Goal: Information Seeking & Learning: Learn about a topic

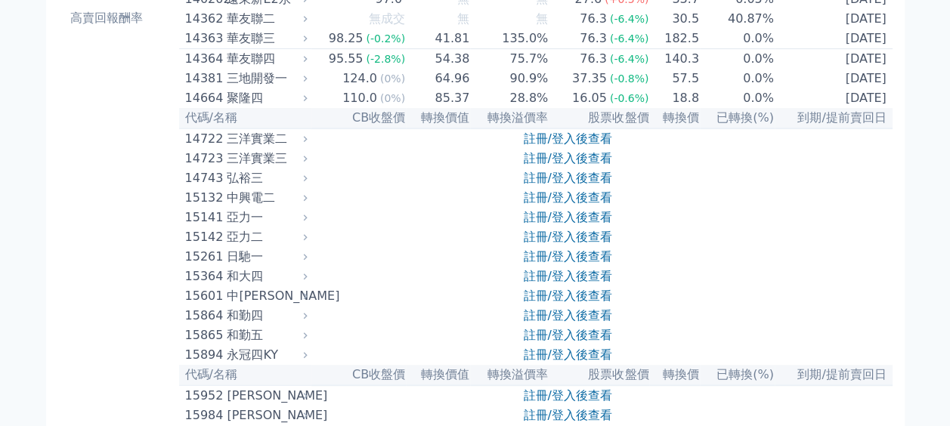
scroll to position [302, 0]
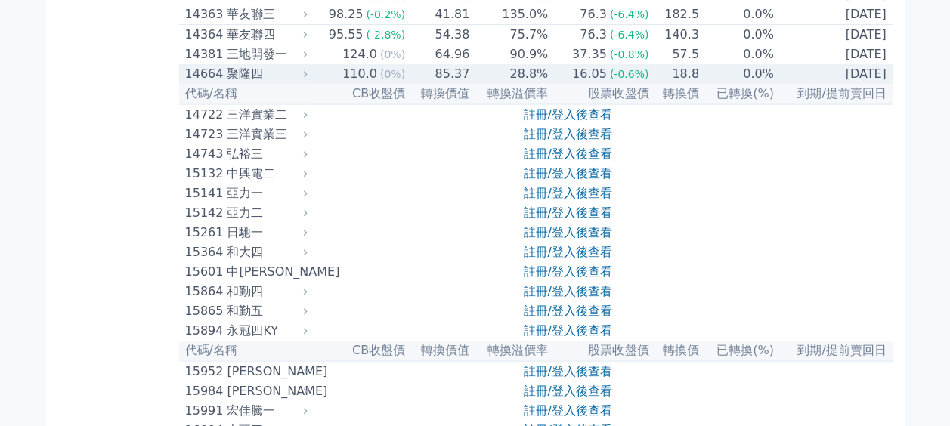
click at [380, 83] on div "110.0" at bounding box center [359, 74] width 41 height 18
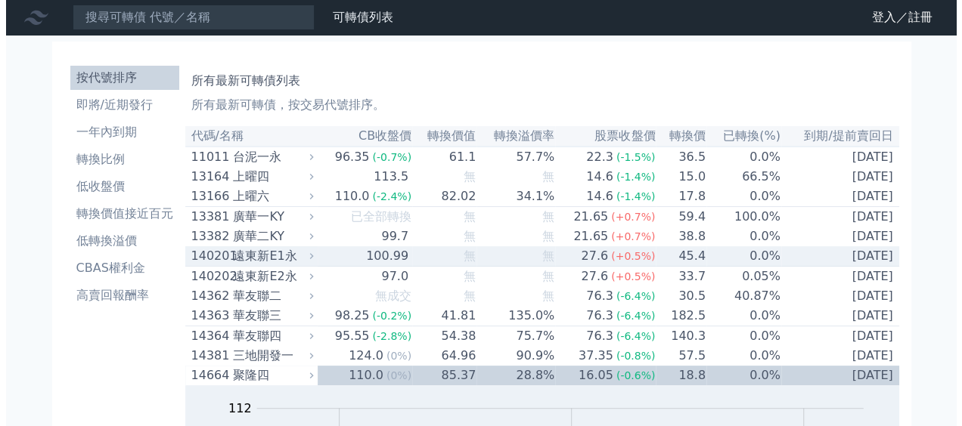
scroll to position [0, 0]
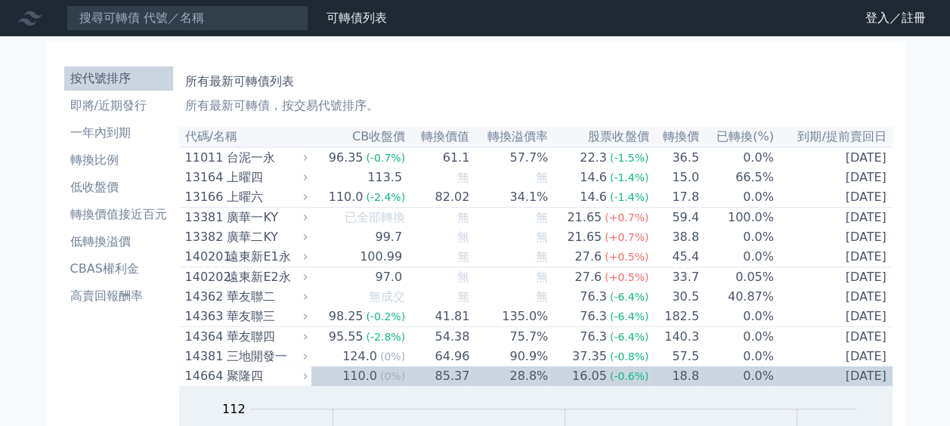
click at [904, 5] on nav "可轉債列表 財務數據 可轉債列表 財務數據 登入／註冊 登入／註冊" at bounding box center [475, 18] width 950 height 36
click at [900, 16] on link "登入／註冊" at bounding box center [896, 18] width 85 height 24
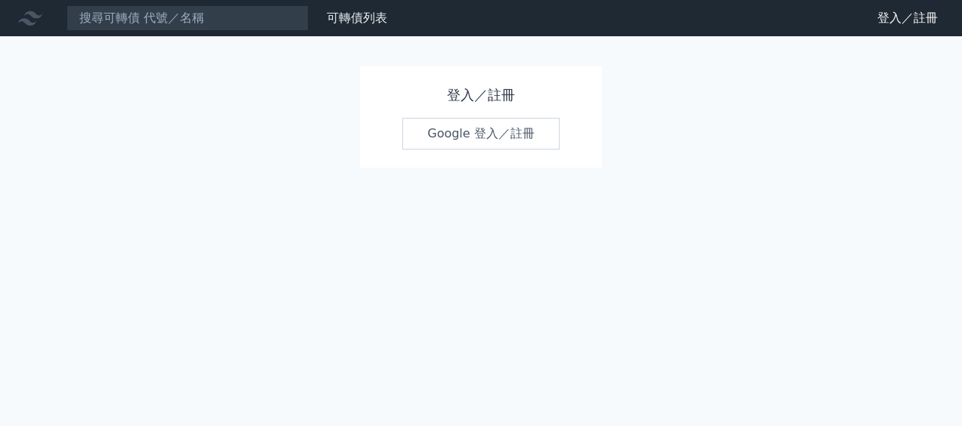
click at [489, 145] on link "Google 登入／註冊" at bounding box center [480, 134] width 157 height 32
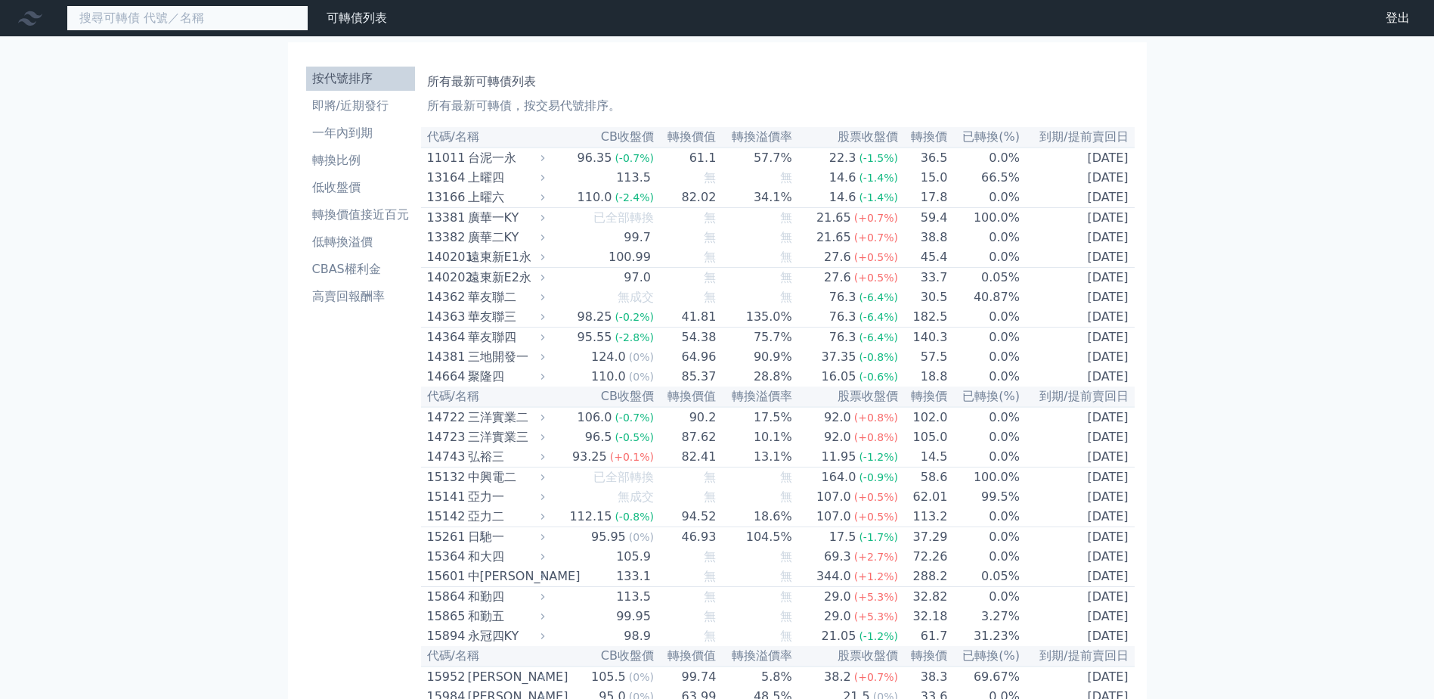
click at [240, 21] on input at bounding box center [188, 18] width 242 height 26
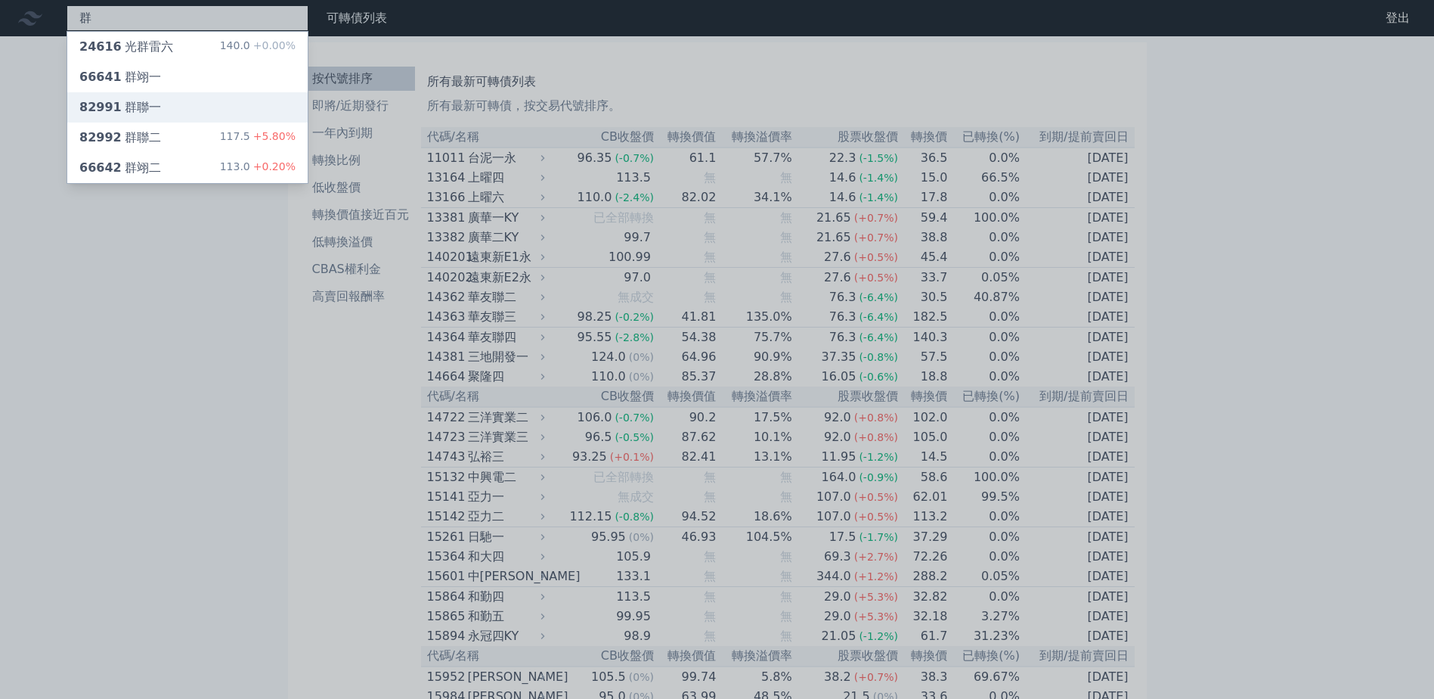
type input "群"
click at [174, 111] on div "82991 群聯一" at bounding box center [187, 107] width 240 height 30
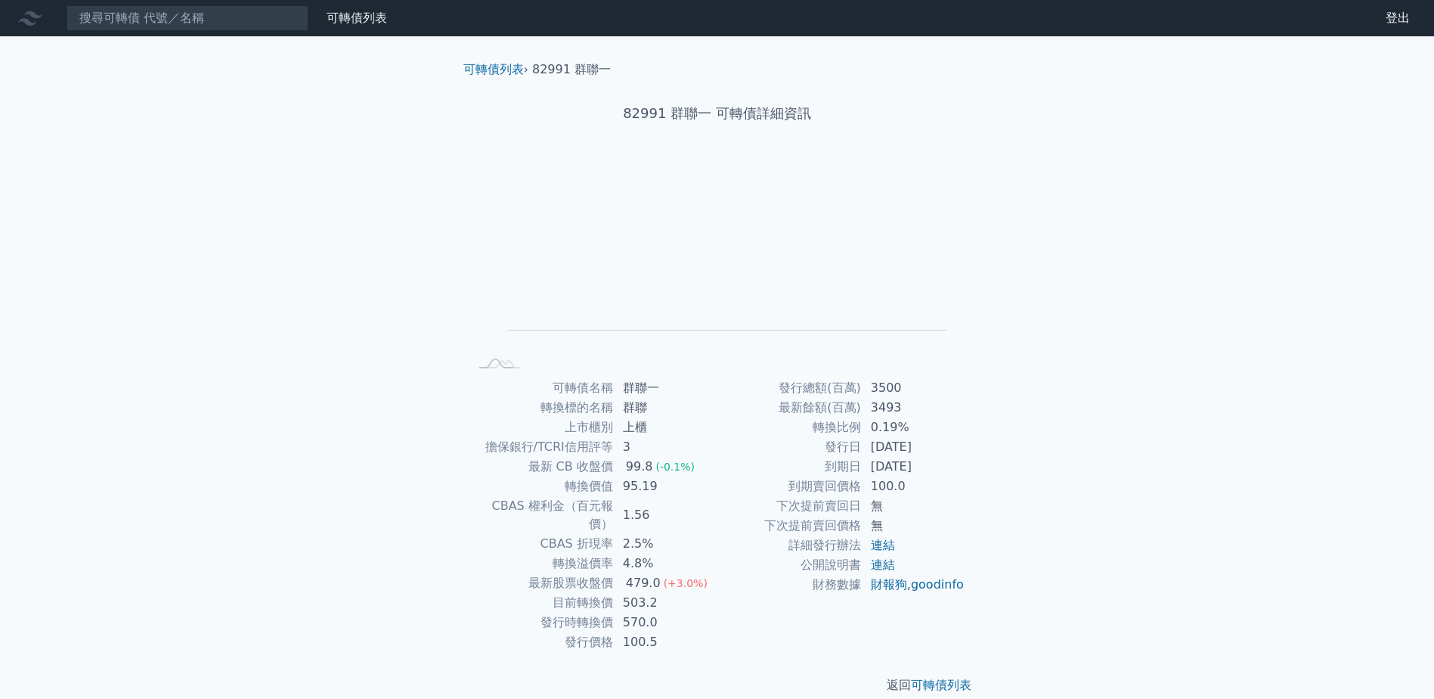
click at [628, 114] on h1 "82991 群聯一 可轉債詳細資訊" at bounding box center [717, 113] width 532 height 21
copy h1 "82991"
drag, startPoint x: 218, startPoint y: 12, endPoint x: 214, endPoint y: 19, distance: 7.8
click at [216, 17] on input at bounding box center [188, 18] width 242 height 26
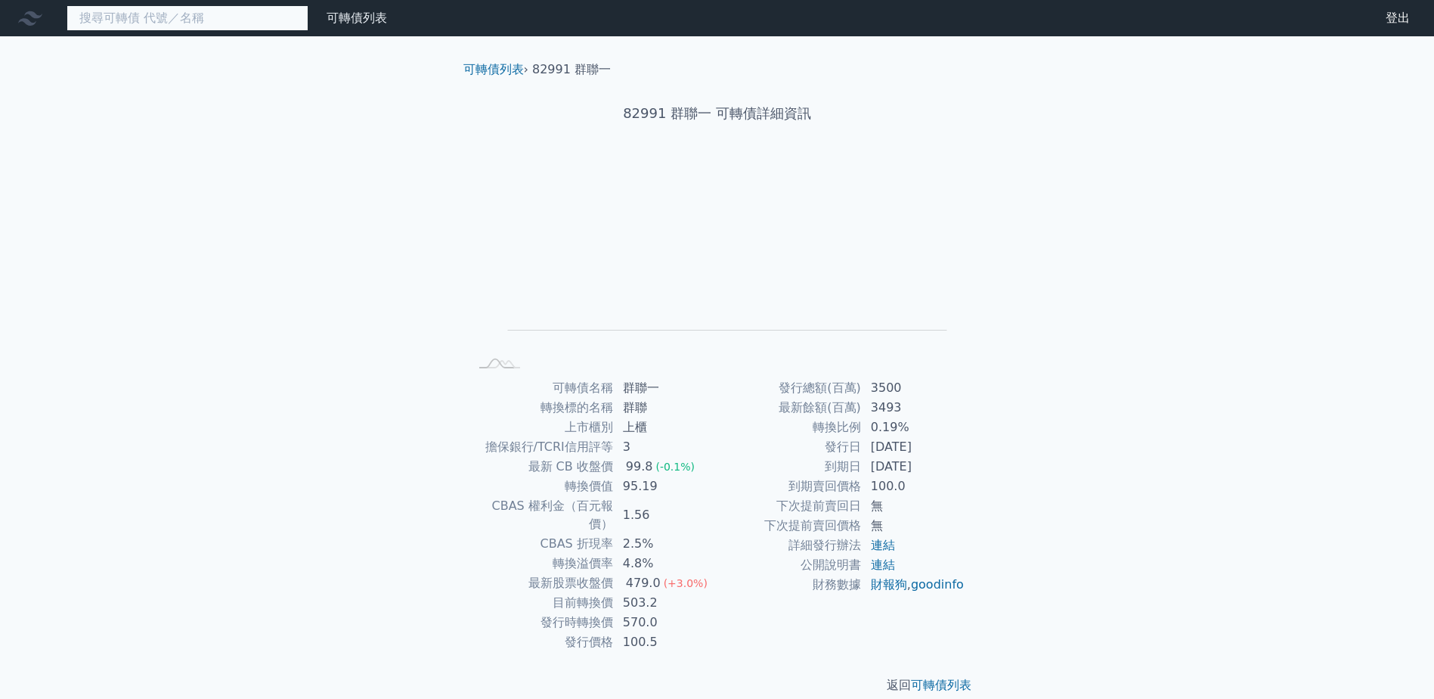
paste input "82991"
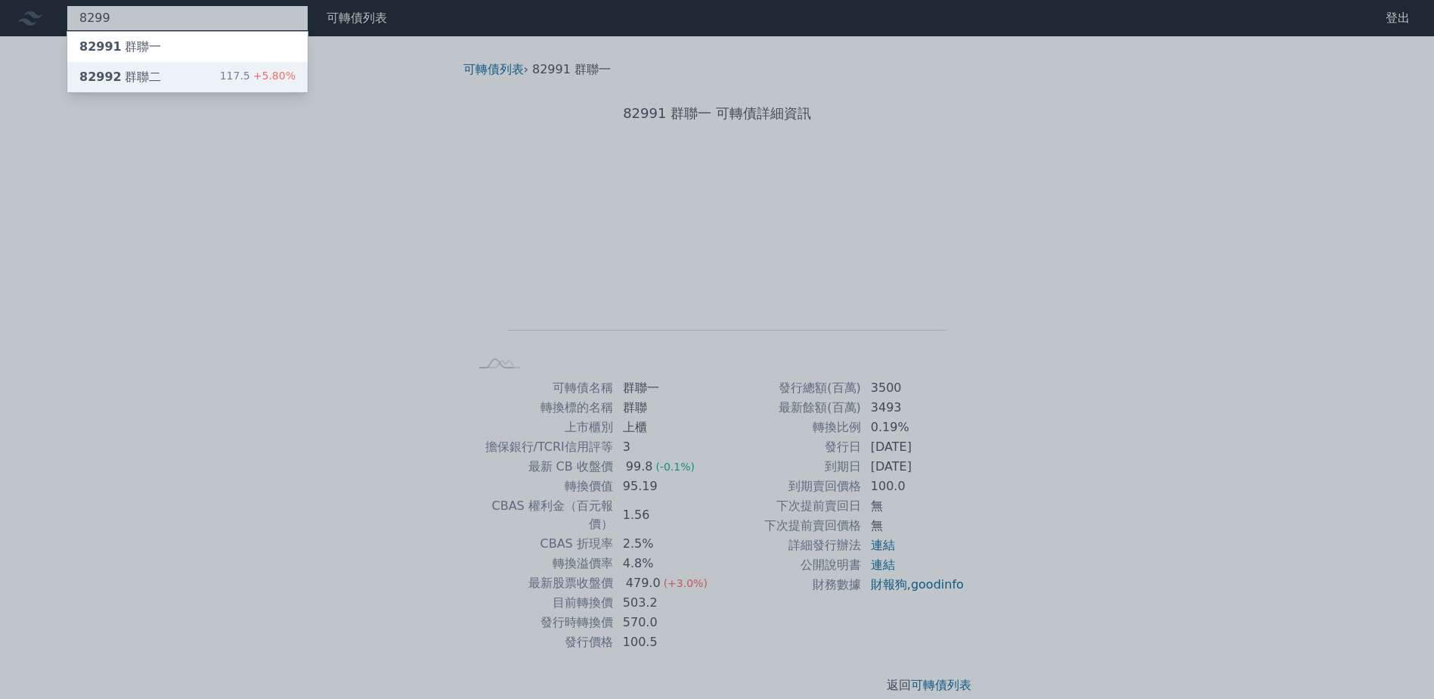
type input "8299"
click at [203, 85] on div "82992 群聯二 117.5 +5.80%" at bounding box center [187, 77] width 240 height 30
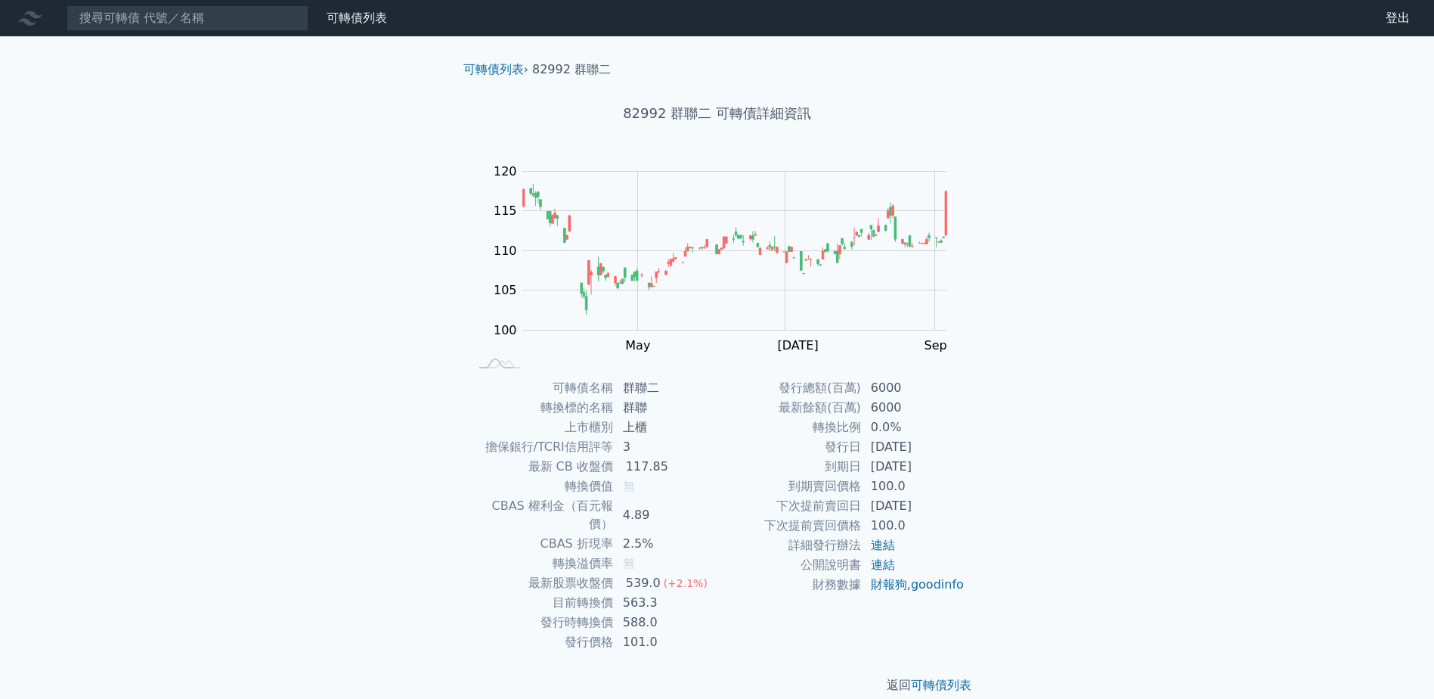
scroll to position [2, 0]
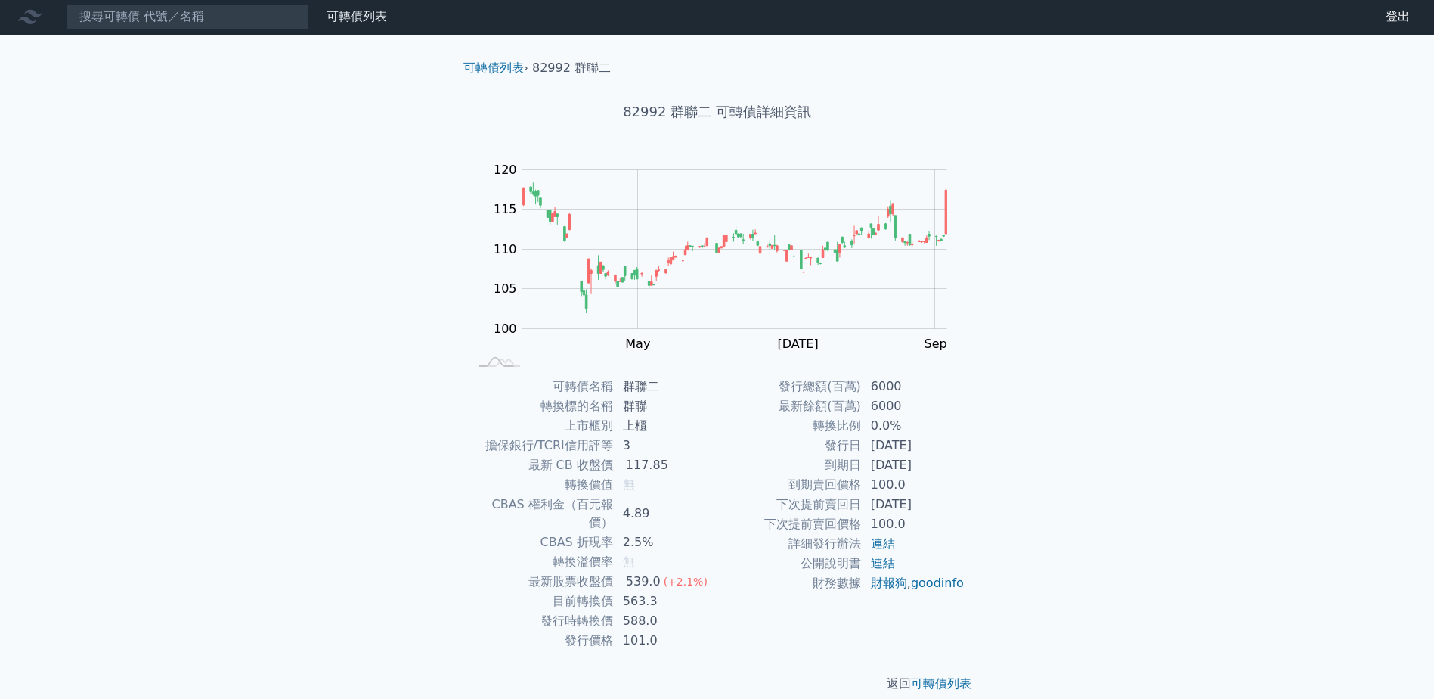
click at [637, 426] on td "無" at bounding box center [666, 562] width 104 height 20
click at [623, 426] on span "無" at bounding box center [629, 561] width 12 height 14
drag, startPoint x: 628, startPoint y: 542, endPoint x: 640, endPoint y: 544, distance: 12.2
click at [640, 426] on td "無" at bounding box center [666, 562] width 104 height 20
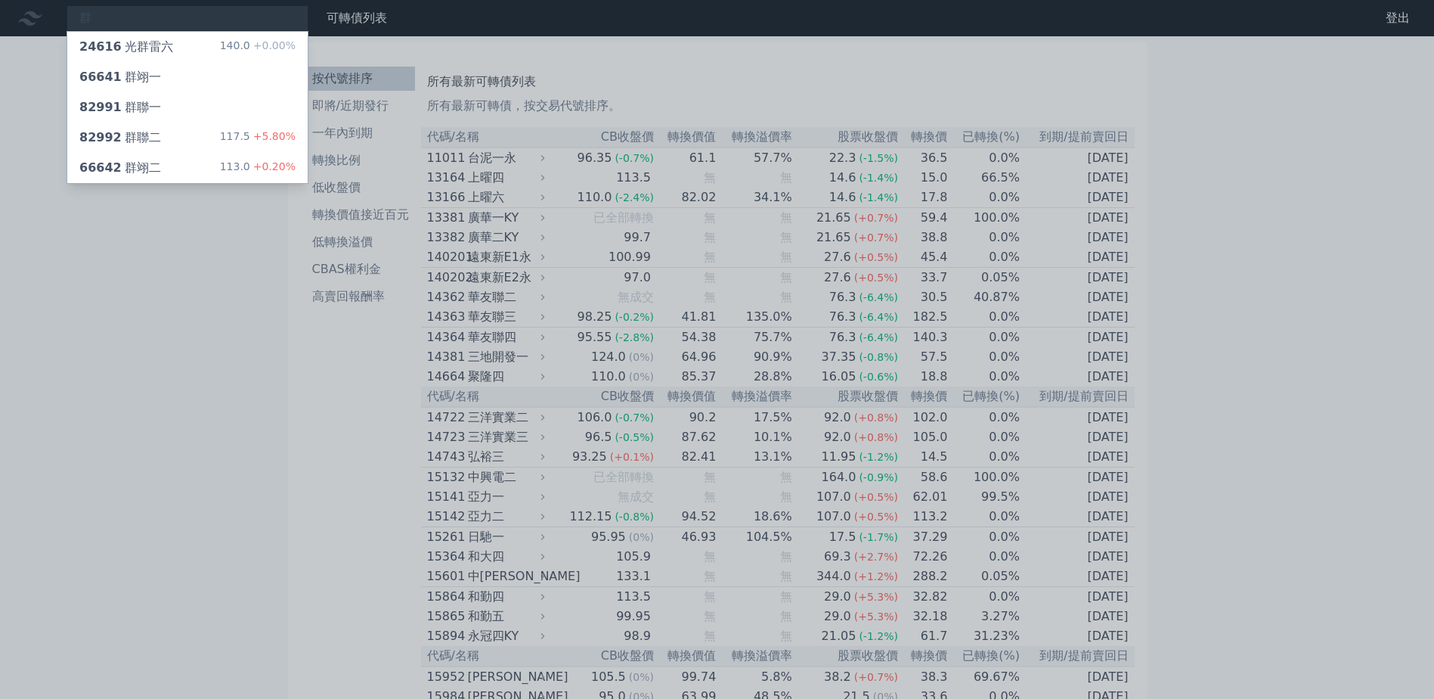
click at [302, 398] on div at bounding box center [717, 349] width 1434 height 699
click at [178, 25] on div "群 24616 光群雷六 140.0 +0.00% 66641 群翊一 82991 群聯一 82992 群聯二 117.5 +5.80% 66642 群翊二 …" at bounding box center [188, 18] width 242 height 26
click at [170, 18] on div at bounding box center [717, 349] width 1434 height 699
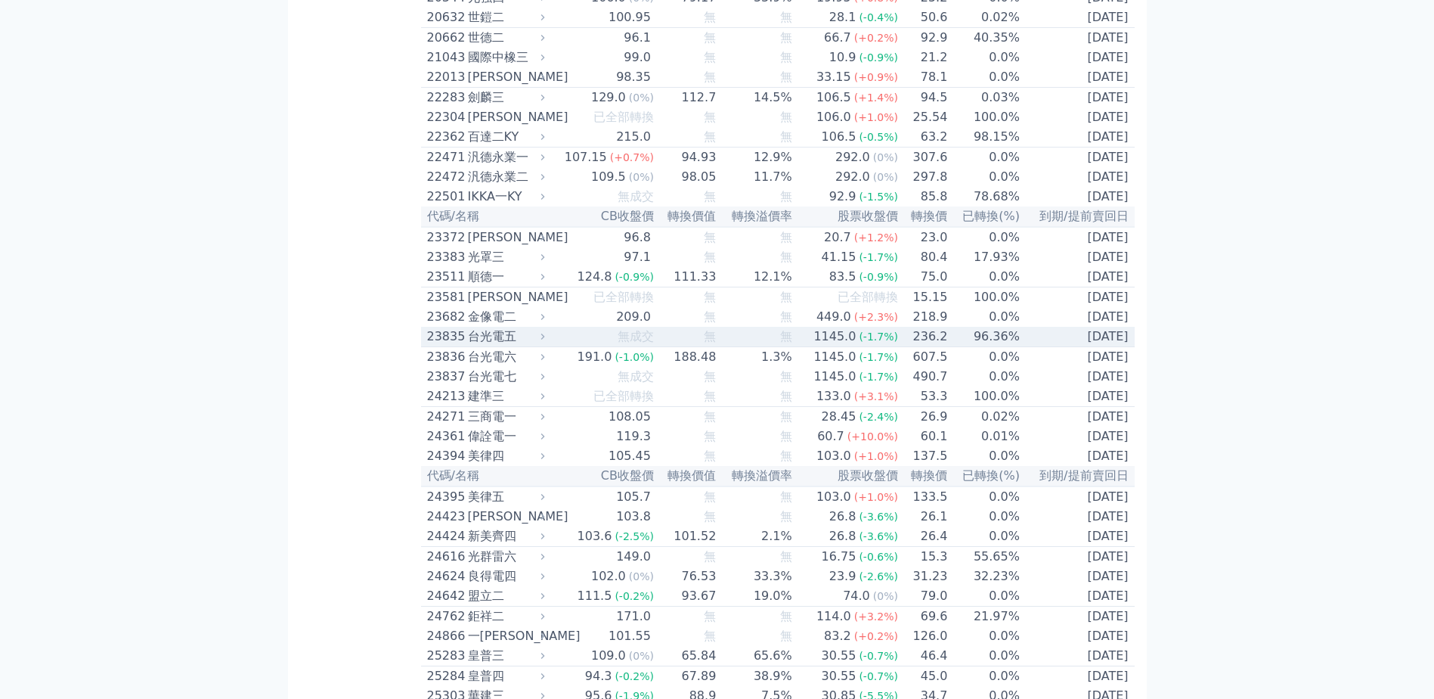
scroll to position [983, 0]
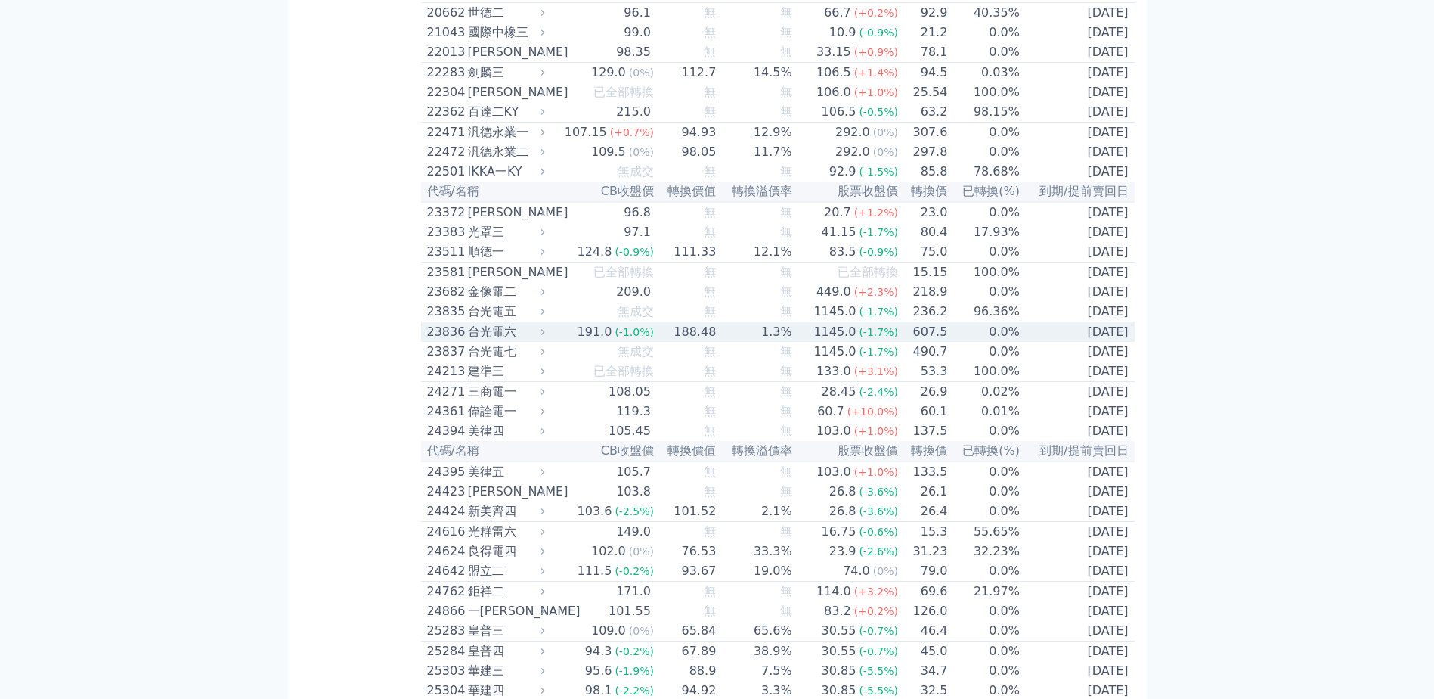
click at [504, 341] on div "台光電六" at bounding box center [505, 332] width 74 height 18
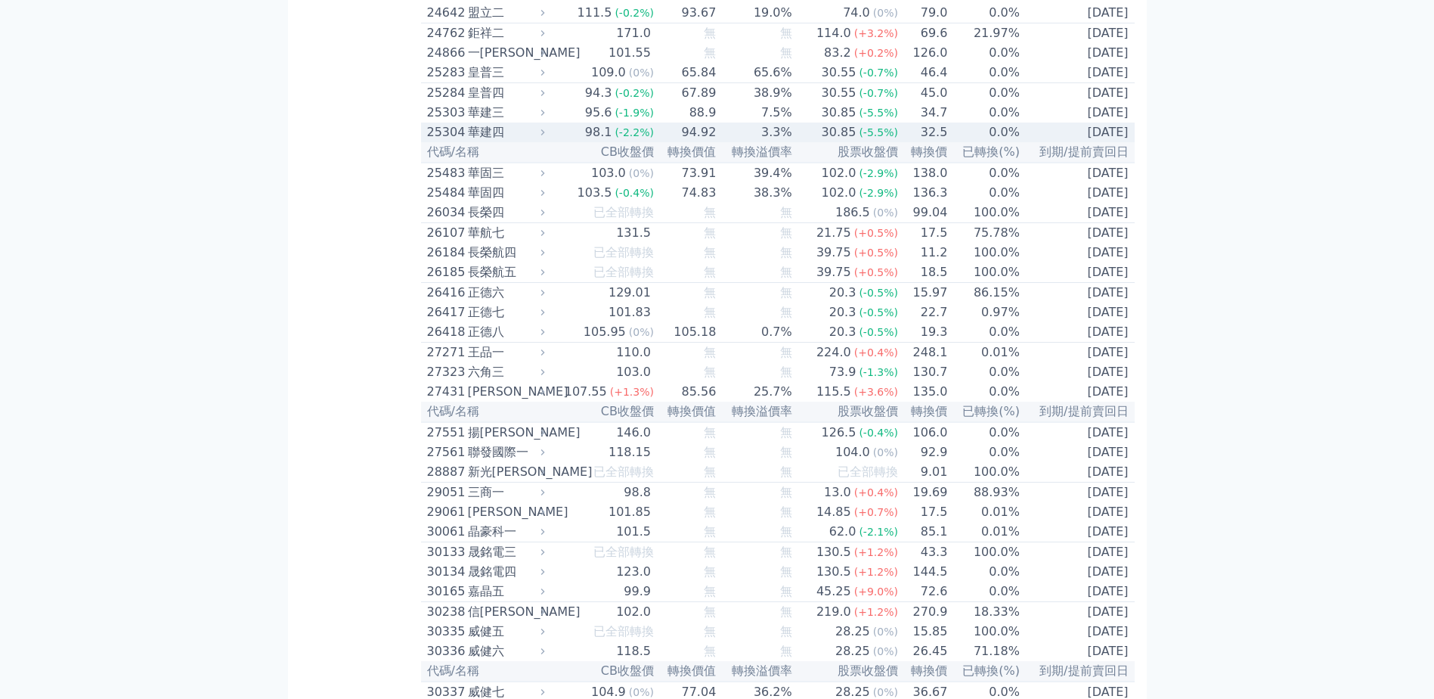
scroll to position [2041, 0]
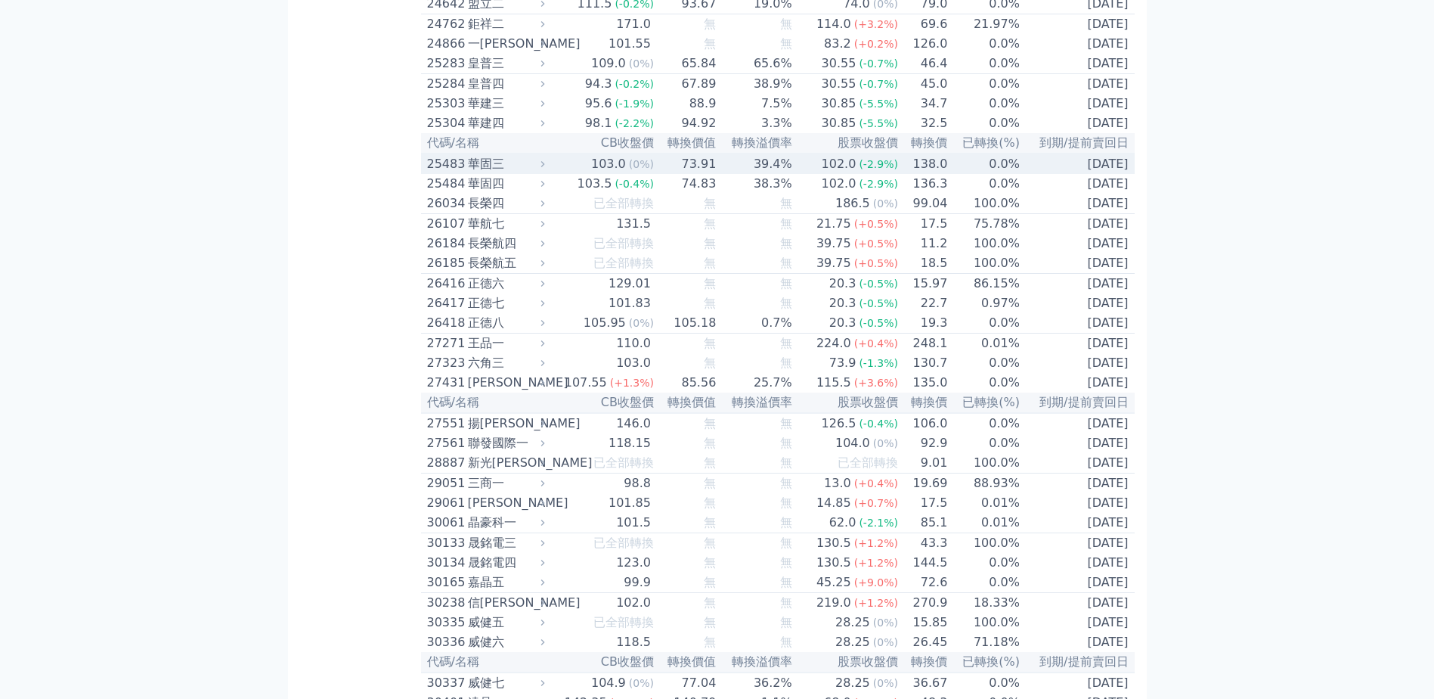
click at [514, 173] on div "華固三" at bounding box center [505, 164] width 74 height 18
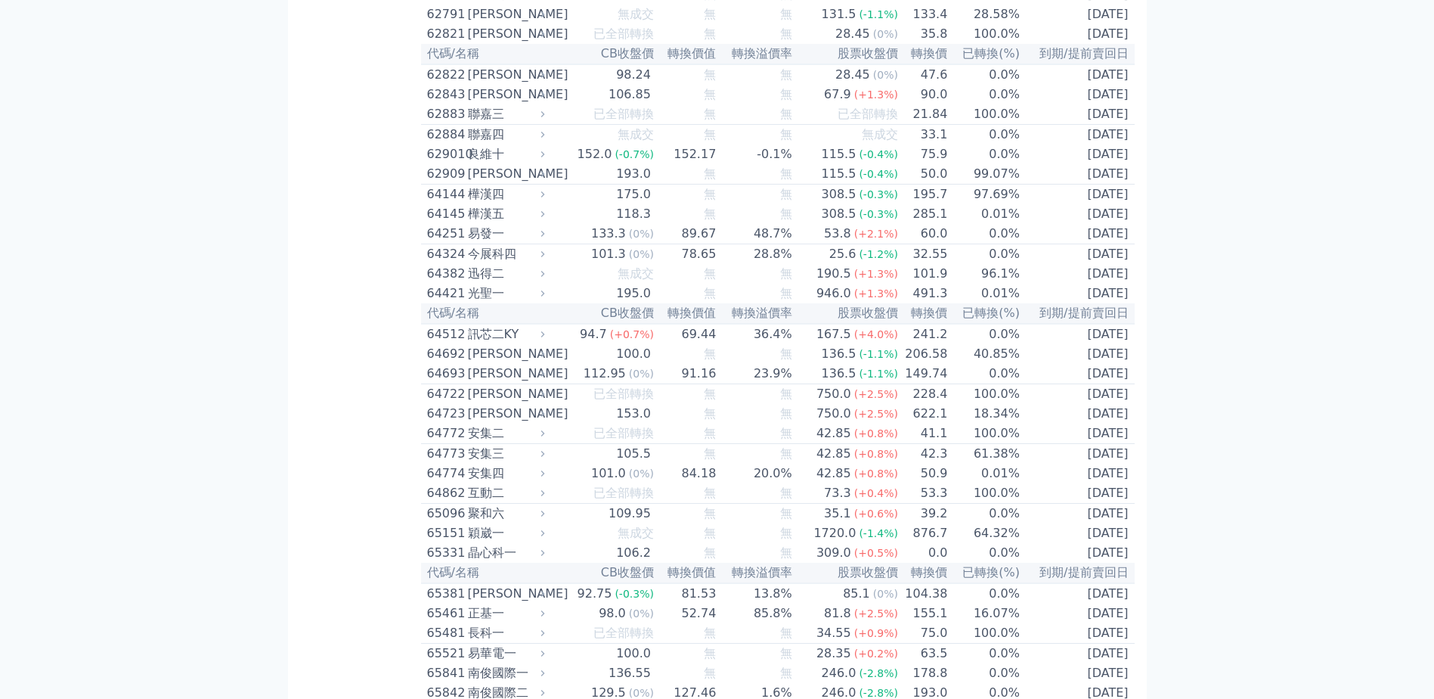
scroll to position [7032, 0]
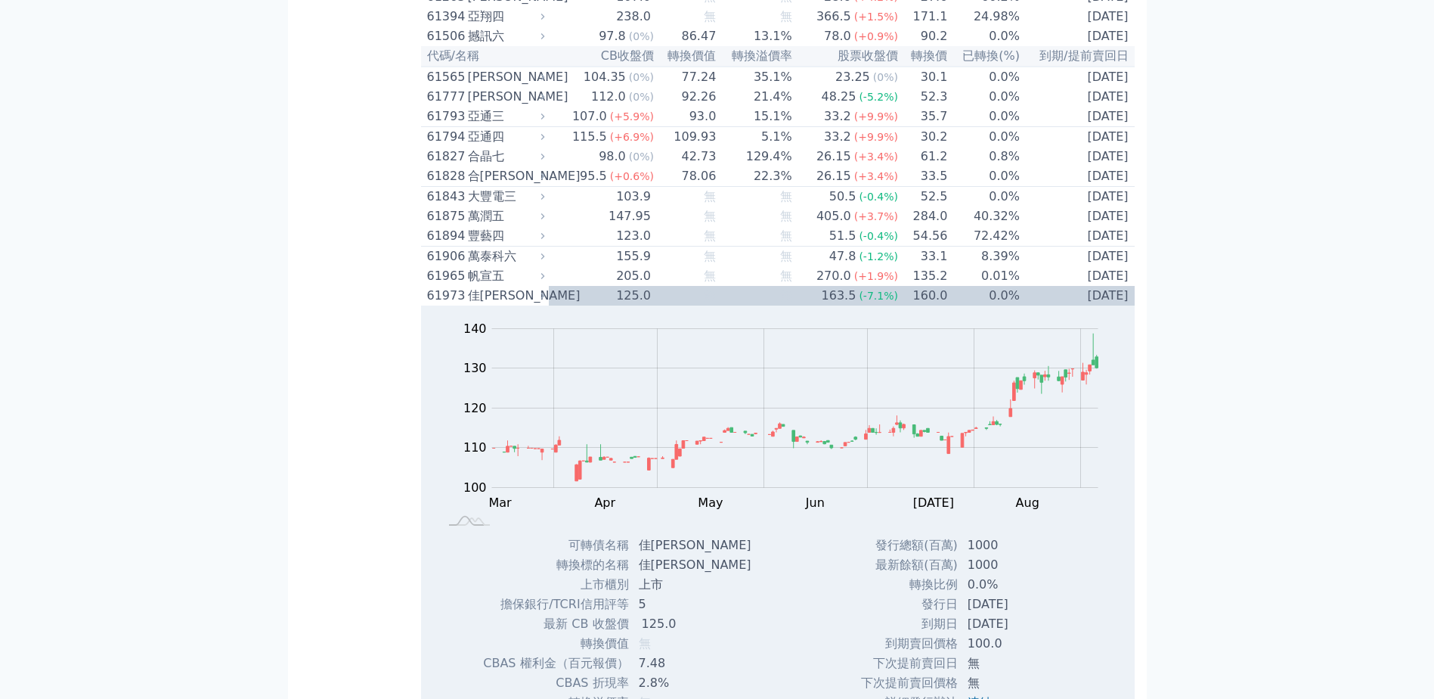
scroll to position [6351, 0]
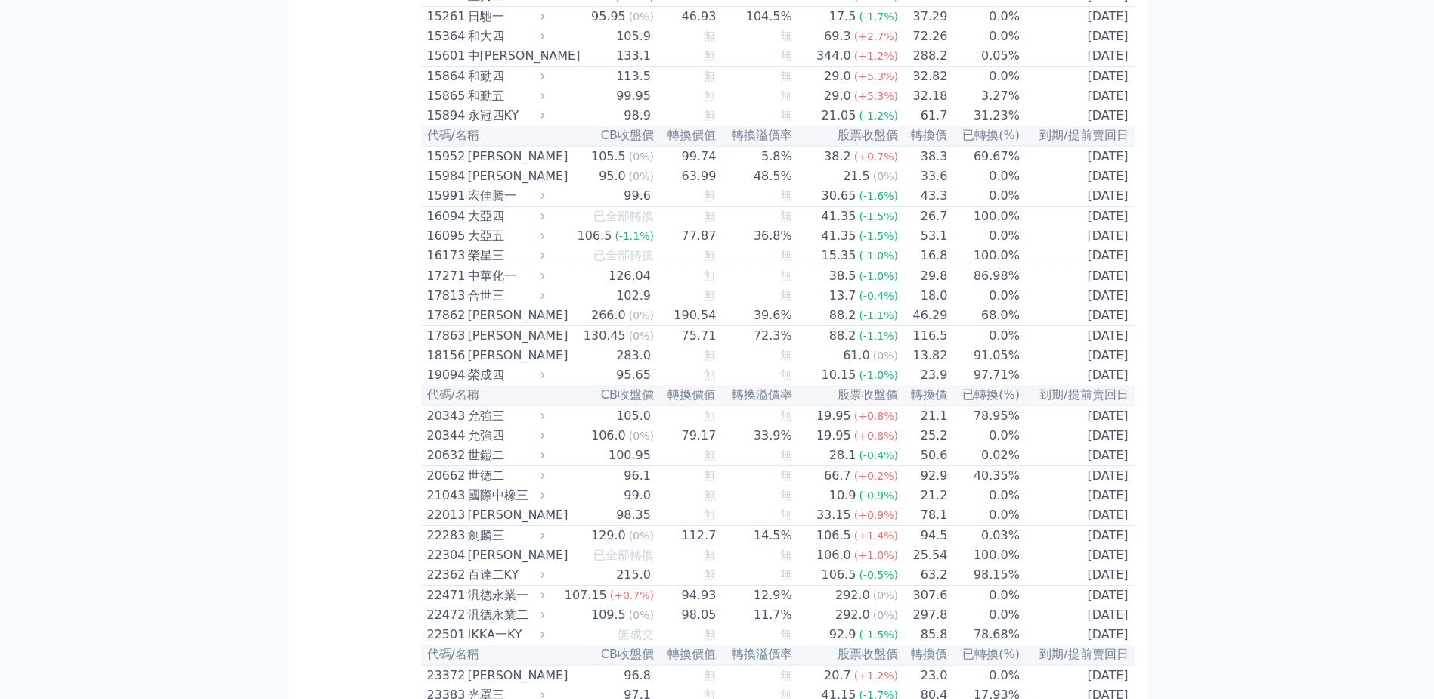
drag, startPoint x: 1375, startPoint y: 45, endPoint x: 1309, endPoint y: -7, distance: 84.5
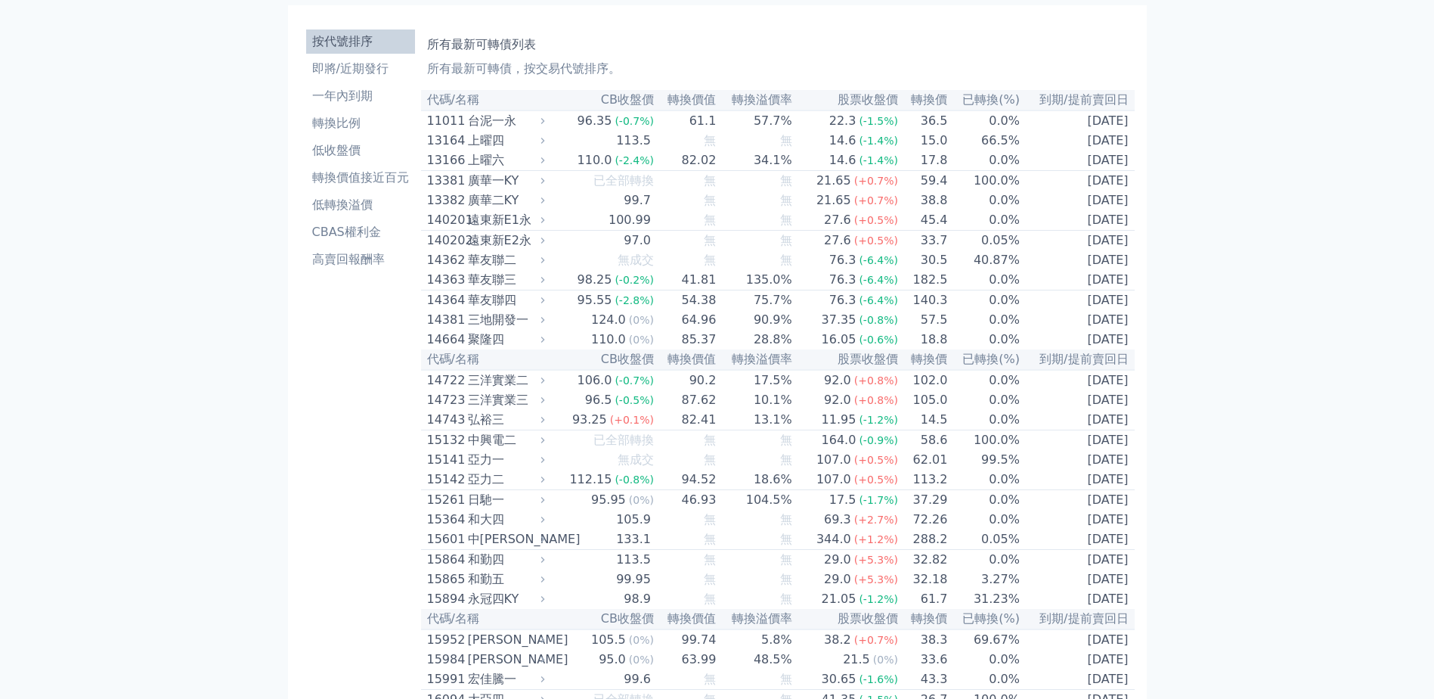
scroll to position [0, 0]
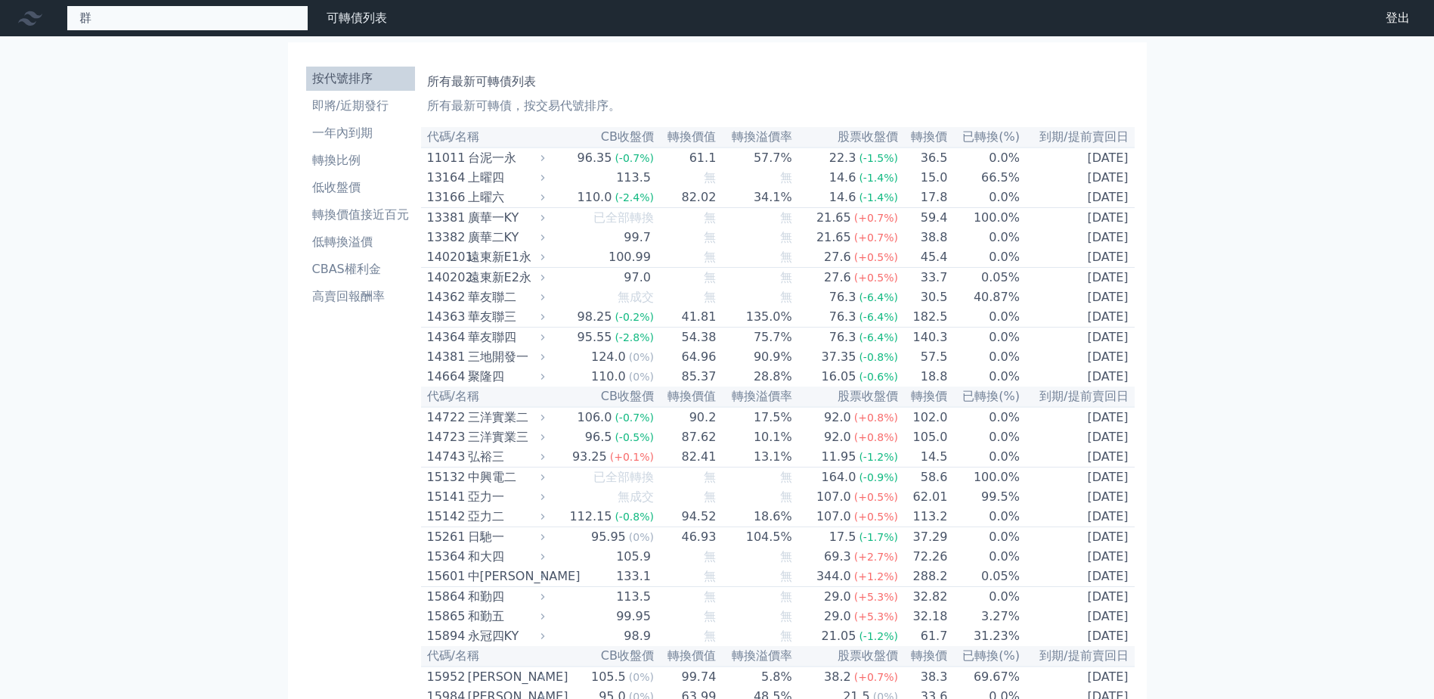
click at [246, 11] on div "群 24616 光群雷六 140.0 +0.00% 66641 群翊一 82991 群聯一 82992 群聯二 117.5 +5.80% 66642 群翊二 …" at bounding box center [188, 18] width 242 height 26
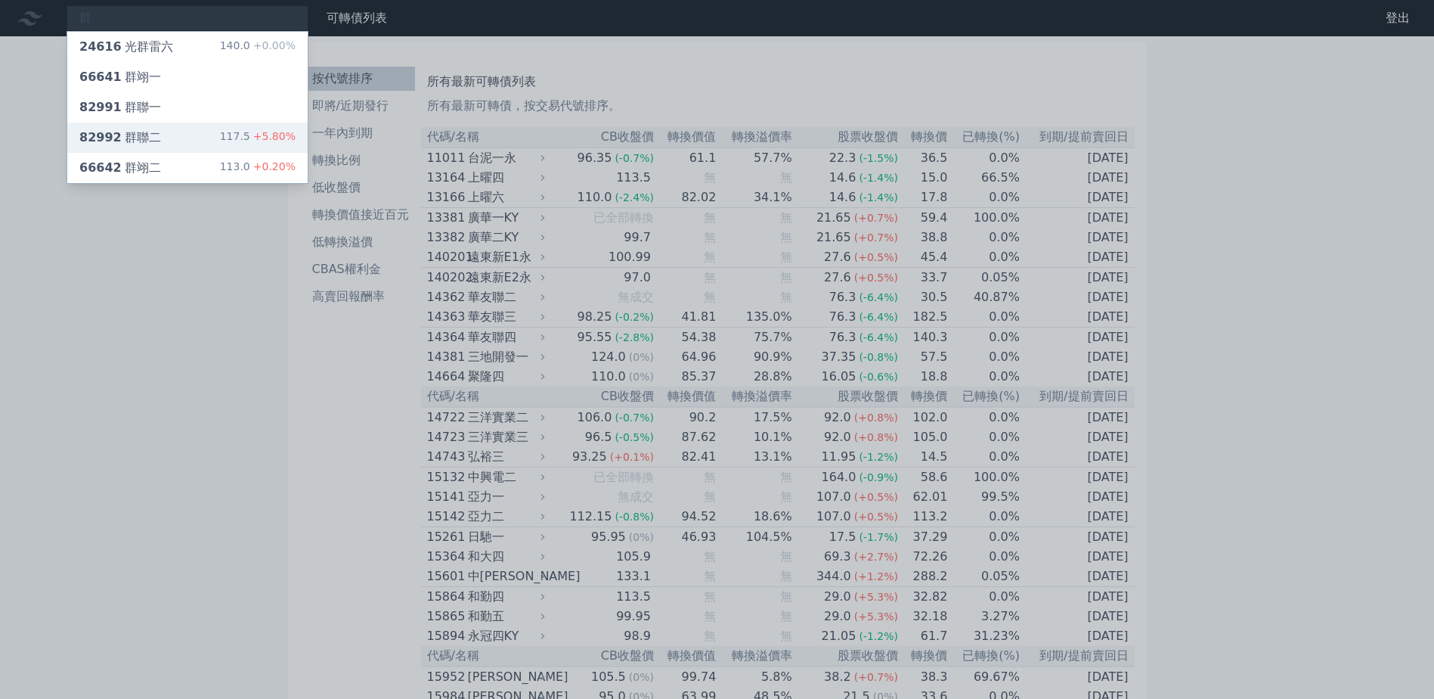
click at [215, 133] on div "82992 群聯二 117.5 +5.80%" at bounding box center [187, 137] width 240 height 30
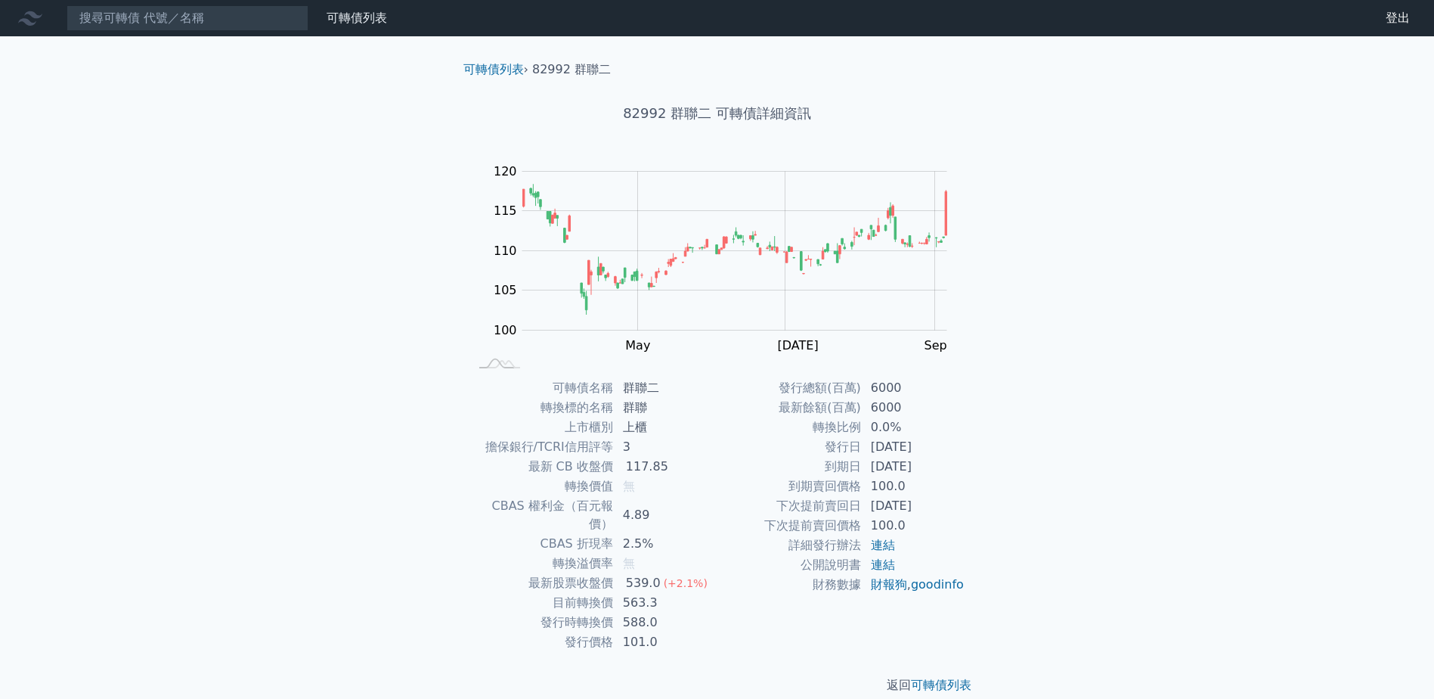
scroll to position [2, 0]
